Goal: Navigation & Orientation: Find specific page/section

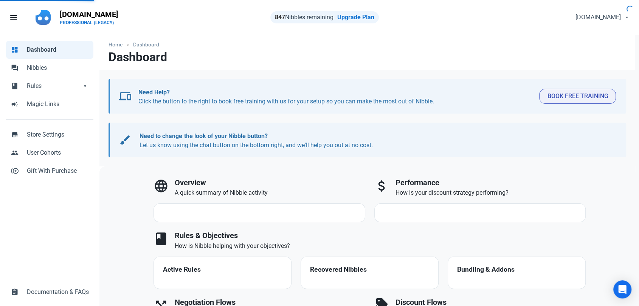
select select "7d"
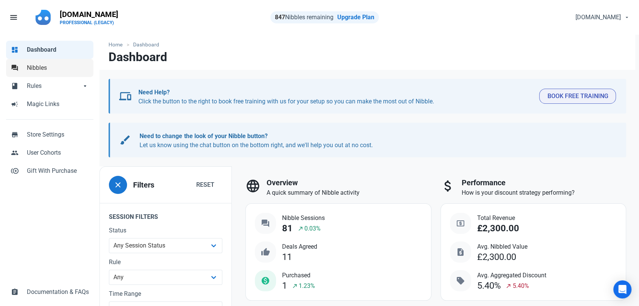
click at [48, 71] on span "Nibbles" at bounding box center [58, 67] width 62 height 9
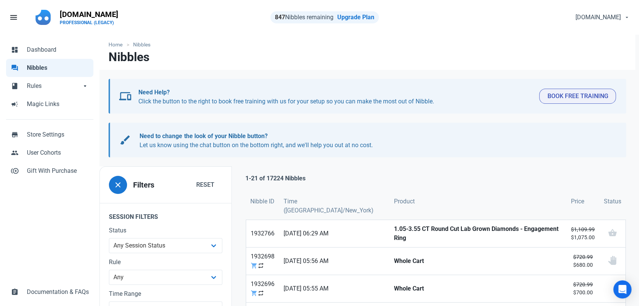
click at [56, 240] on div "dashboard Dashboard forum Nibbles book Rules book Rules arrow_drop_down book Ru…" at bounding box center [49, 171] width 99 height 273
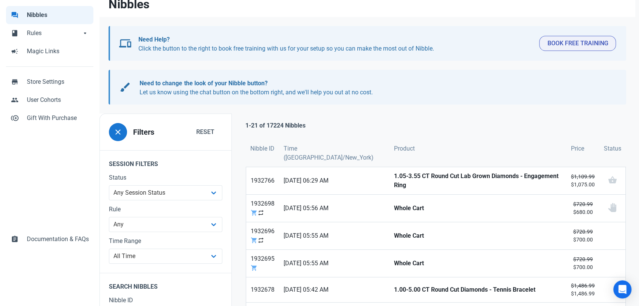
scroll to position [168, 0]
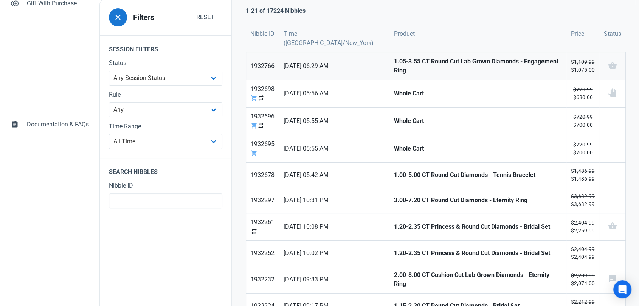
click at [393, 67] on strong "1.05-3.55 CT Round Cut Lab Grown Diamonds - Engagement Ring" at bounding box center [477, 66] width 168 height 18
click at [423, 175] on strong "1.00-5.00 CT Round Cut Diamonds - Tennis Bracelet" at bounding box center [477, 175] width 168 height 9
click at [414, 197] on strong "3.00-7.20 CT Round Cut Diamonds - Eternity Ring" at bounding box center [477, 200] width 168 height 9
click at [401, 223] on strong "1.20-2.35 CT Princess & Round Cut Diamonds - Bridal Set" at bounding box center [477, 227] width 168 height 9
click at [393, 249] on strong "1.20-2.35 CT Princess & Round Cut Diamonds - Bridal Set" at bounding box center [477, 253] width 168 height 9
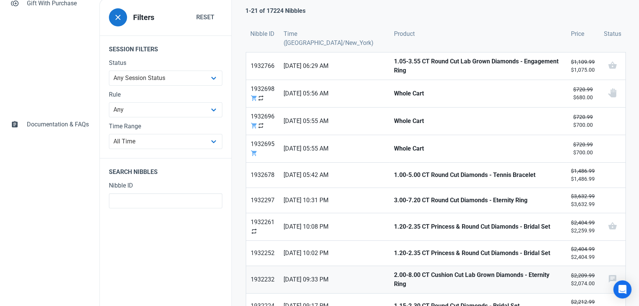
click at [393, 277] on strong "2.00-8.00 CT Cushion Cut Lab Grown Diamonds - Eternity Ring" at bounding box center [477, 280] width 168 height 18
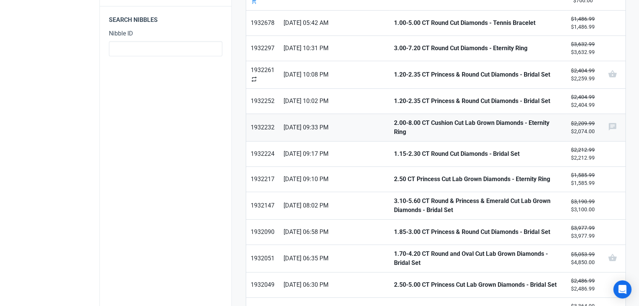
scroll to position [336, 0]
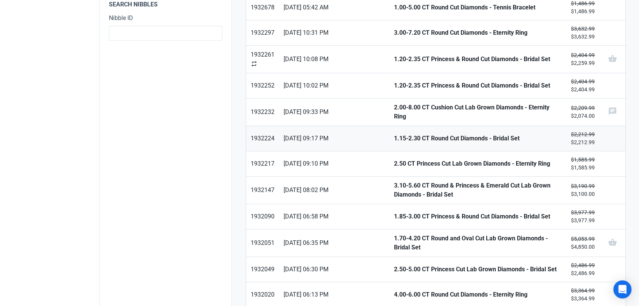
click at [393, 134] on strong "1.15-2.30 CT Round Cut Diamonds - Bridal Set" at bounding box center [477, 138] width 168 height 9
click at [389, 153] on link "2.50 CT Princess Cut Lab Grown Diamonds - Eternity Ring" at bounding box center [477, 164] width 177 height 25
click at [393, 181] on strong "3.10-5.60 CT Round & Princess & Emerald Cut Lab Grown Diamonds - Bridal Set" at bounding box center [477, 190] width 168 height 18
click at [393, 212] on strong "1.85-3.00 CT Princess & Round Cut Diamonds - Bridal Set" at bounding box center [477, 216] width 168 height 9
click at [405, 265] on strong "2.50-5.00 CT Princess Cut Lab Grown Diamonds - Bridal Set" at bounding box center [477, 269] width 168 height 9
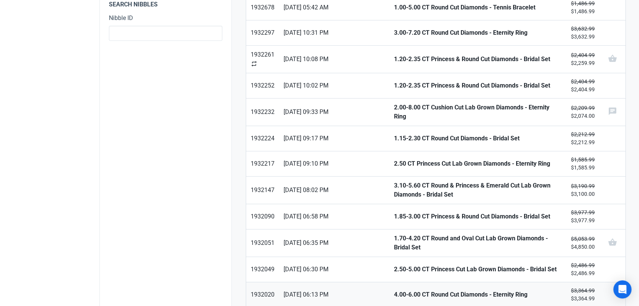
click at [414, 291] on strong "4.00-6.00 CT Round Cut Diamonds - Eternity Ring" at bounding box center [477, 295] width 168 height 9
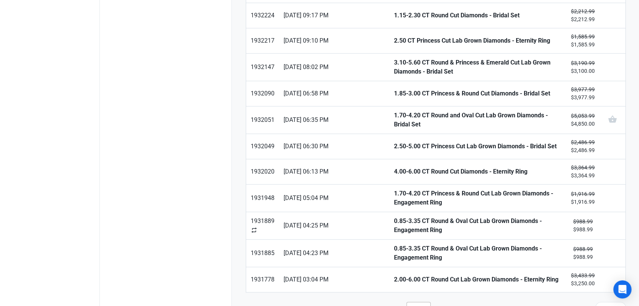
scroll to position [467, 0]
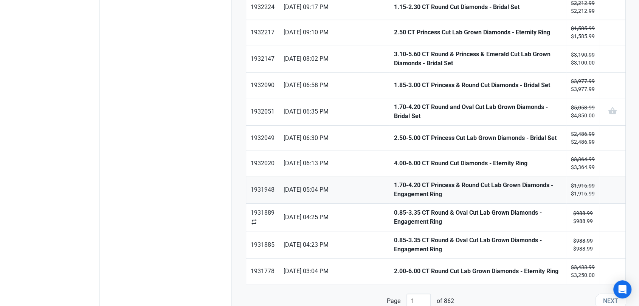
click at [393, 181] on strong "1.70-4.20 CT Princess & Round Cut Lab Grown Diamonds - Engagement Ring" at bounding box center [477, 190] width 168 height 18
click at [393, 209] on strong "0.85-3.35 CT Round & Oval Cut Lab Grown Diamonds - Engagement Ring" at bounding box center [477, 218] width 168 height 18
click at [393, 238] on strong "0.85-3.35 CT Round & Oval Cut Lab Grown Diamonds - Engagement Ring" at bounding box center [477, 245] width 168 height 18
click at [394, 267] on strong "2.00-6.00 CT Round Cut Lab Grown Diamonds - Eternity Ring" at bounding box center [477, 271] width 168 height 9
click at [393, 267] on strong "2.00-6.00 CT Round Cut Lab Grown Diamonds - Eternity Ring" at bounding box center [477, 271] width 168 height 9
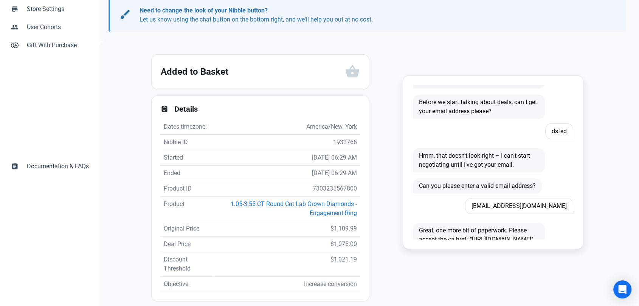
scroll to position [42, 0]
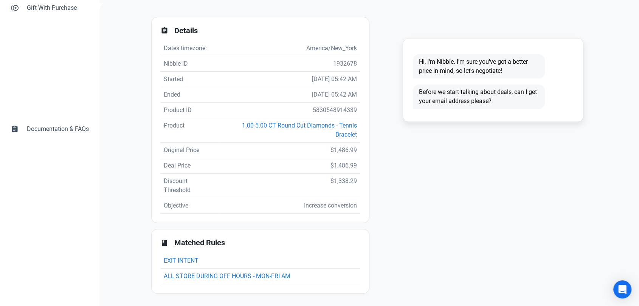
scroll to position [163, 0]
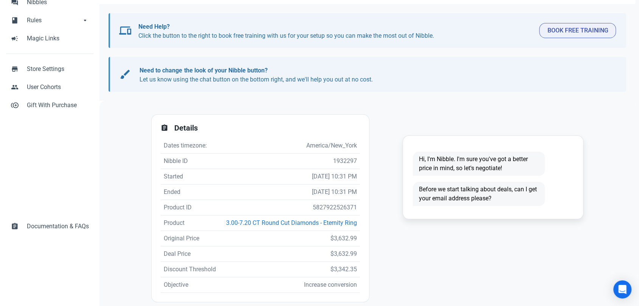
scroll to position [126, 0]
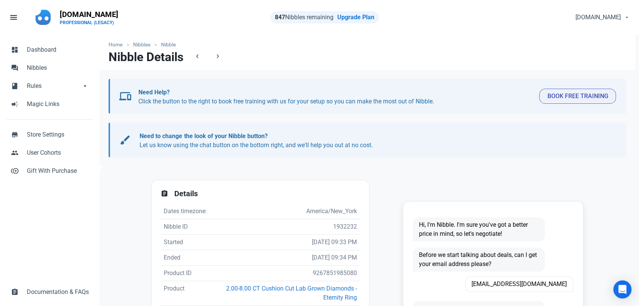
scroll to position [126, 0]
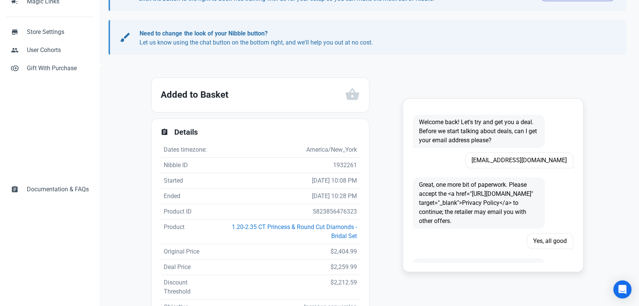
scroll to position [168, 0]
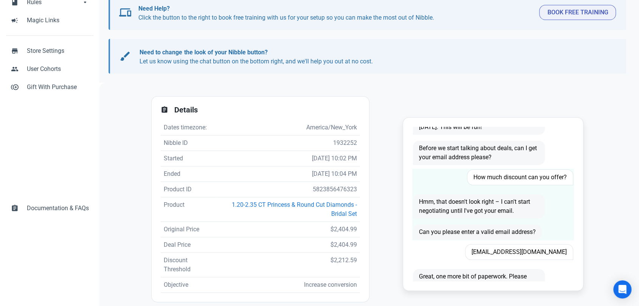
scroll to position [42, 0]
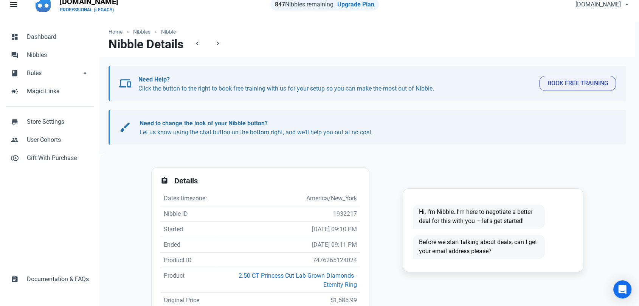
scroll to position [84, 0]
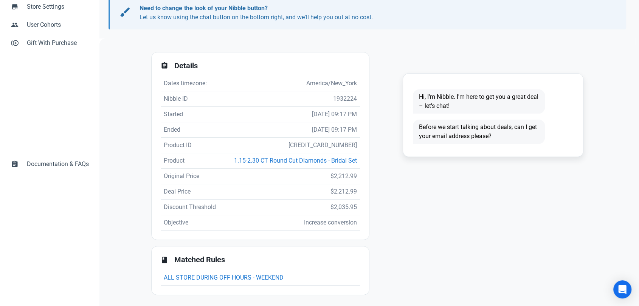
scroll to position [130, 0]
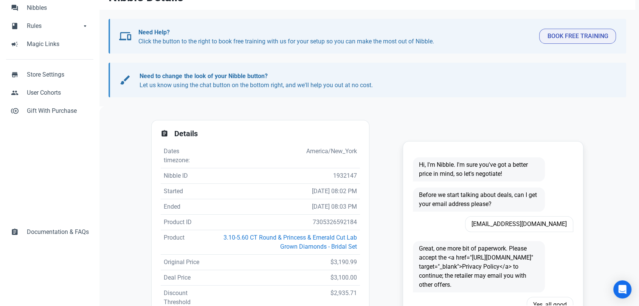
scroll to position [157, 0]
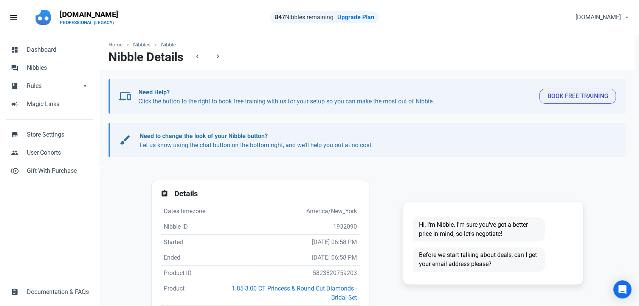
scroll to position [42, 0]
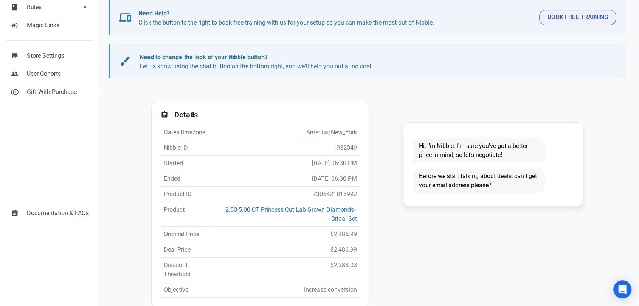
scroll to position [84, 0]
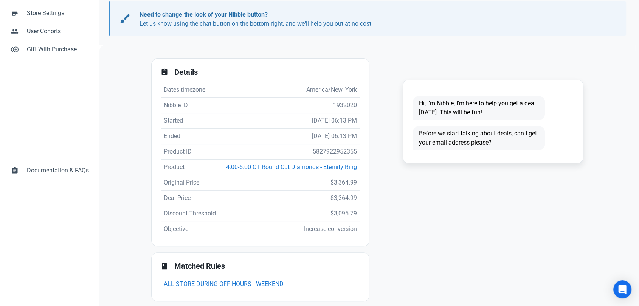
scroll to position [126, 0]
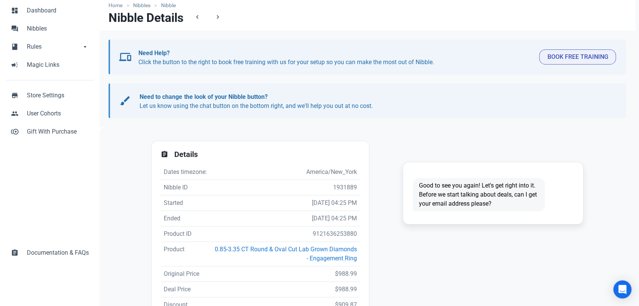
scroll to position [84, 0]
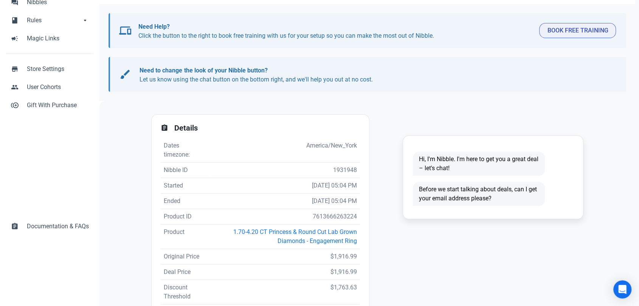
scroll to position [84, 0]
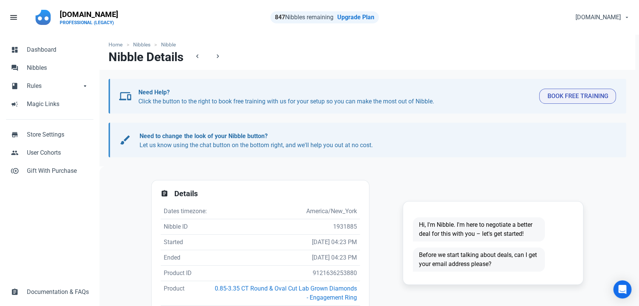
scroll to position [126, 0]
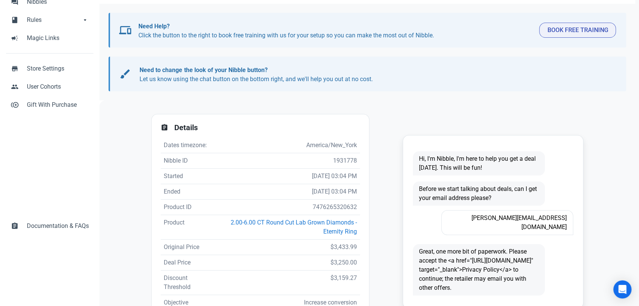
scroll to position [84, 0]
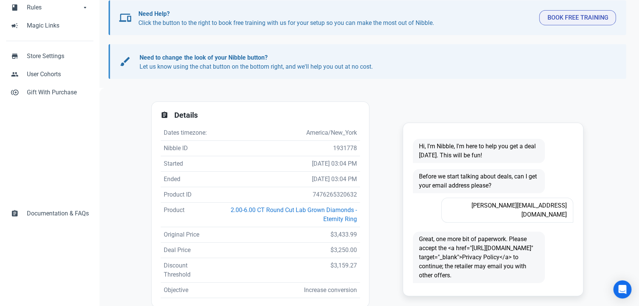
scroll to position [84, 0]
